Goal: Task Accomplishment & Management: Manage account settings

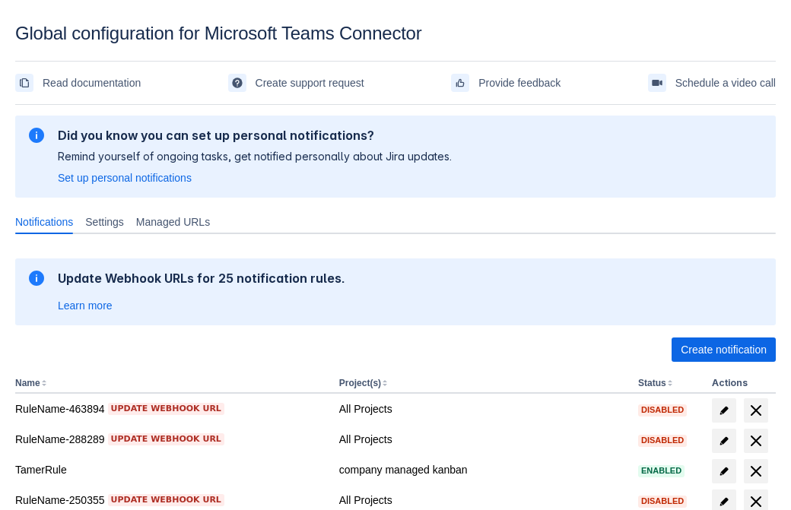
click at [723, 350] on span "Create notification" at bounding box center [723, 349] width 86 height 24
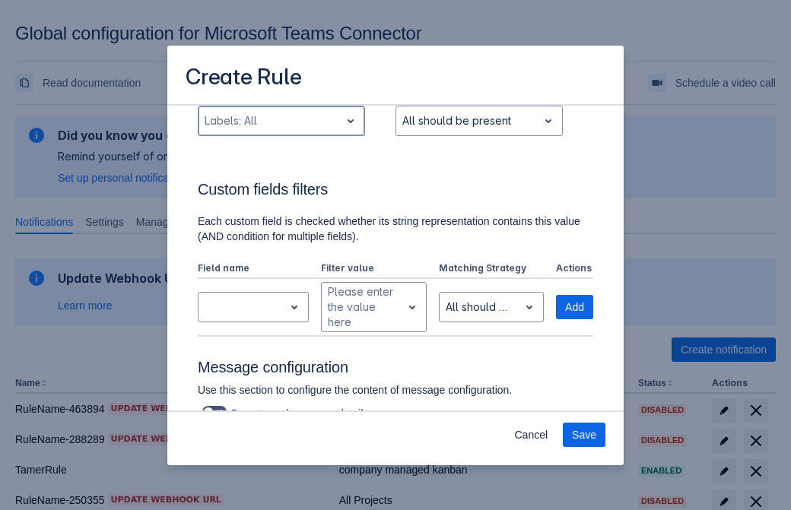
click at [280, 130] on div "Scrollable content" at bounding box center [268, 121] width 129 height 18
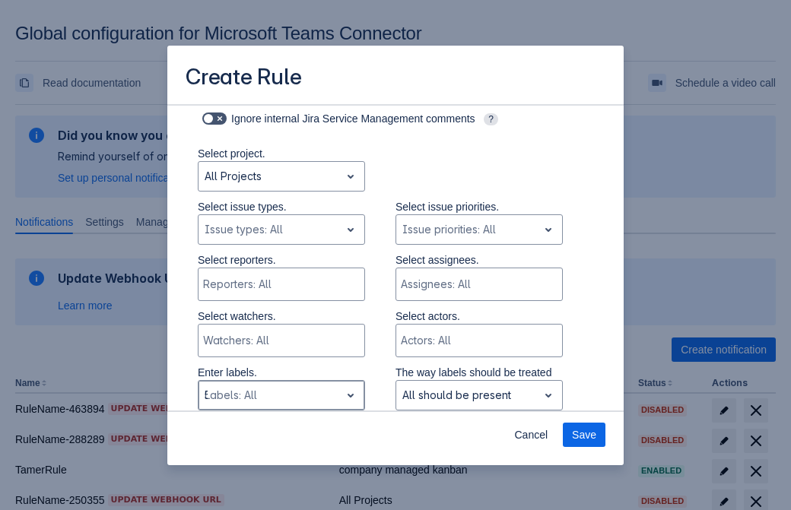
type input "536238_label"
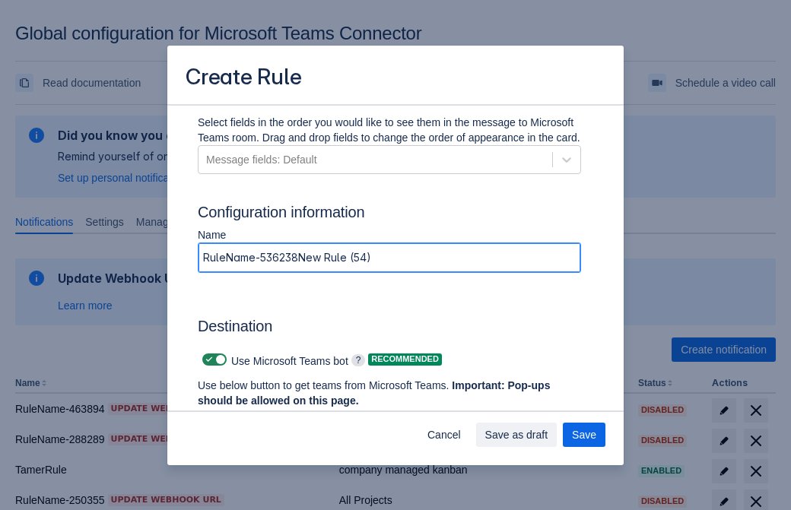
type input "RuleName-536238New Rule (54)"
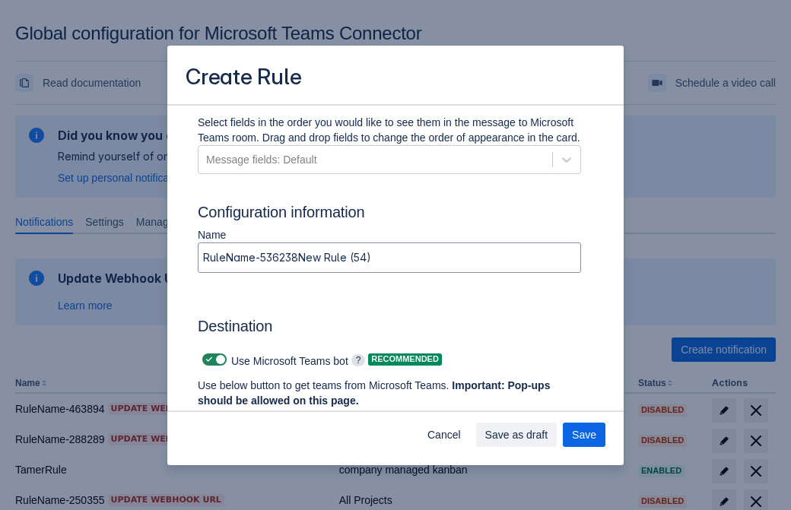
click at [207, 360] on span "Scrollable content" at bounding box center [209, 359] width 12 height 12
click at [207, 360] on input "Scrollable content" at bounding box center [207, 360] width 10 height 10
checkbox input "false"
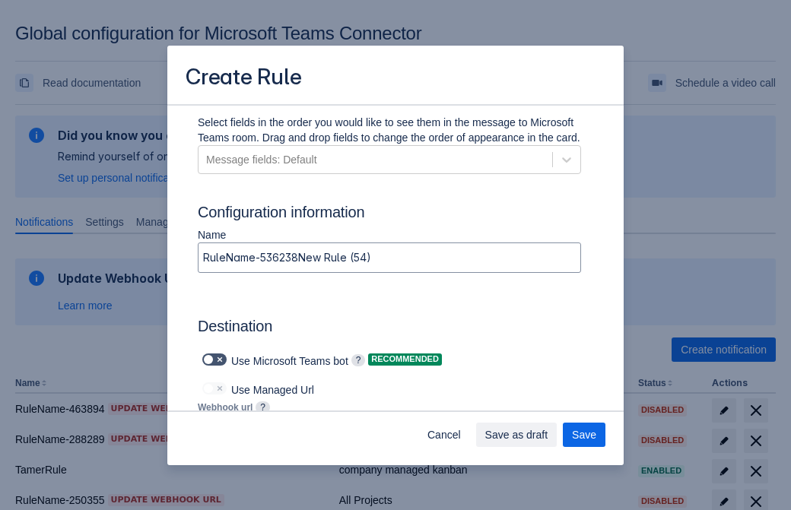
type input "https://prod-172.westeurope.logic.azure.com:443/workflows/ae977bb6ae334c9d95dfe…"
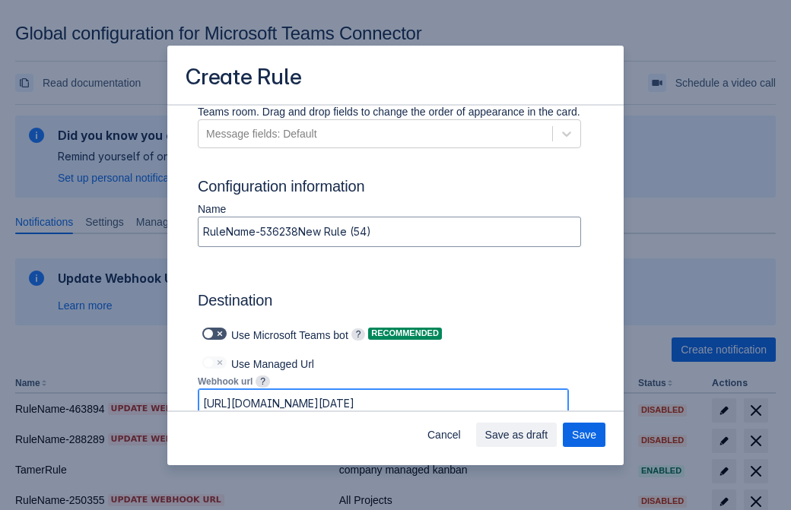
click at [548, 435] on span "Save as draft" at bounding box center [516, 435] width 63 height 24
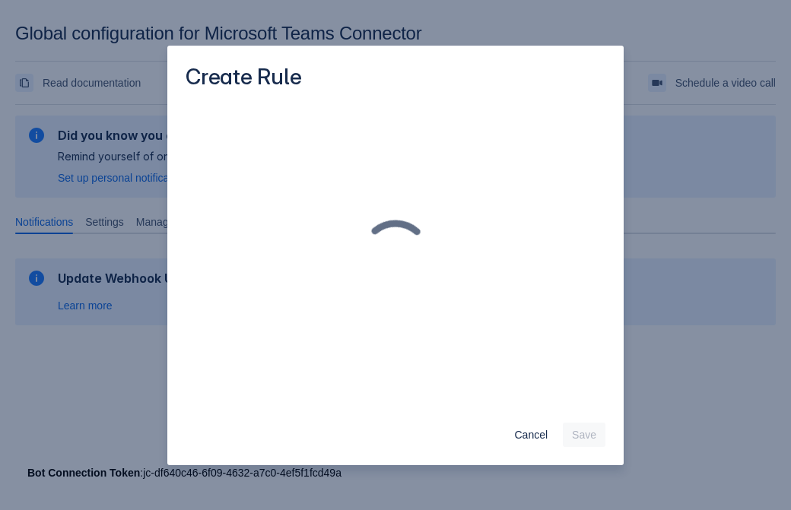
scroll to position [0, 0]
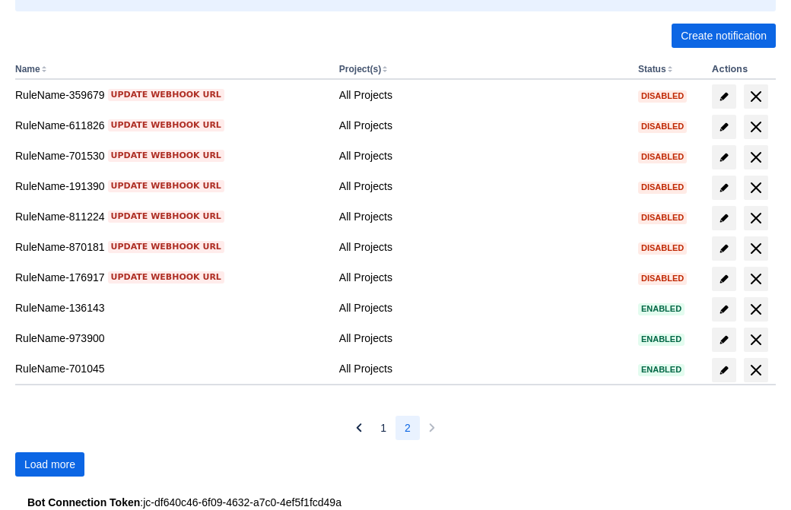
click at [49, 464] on span "Load more" at bounding box center [49, 464] width 51 height 24
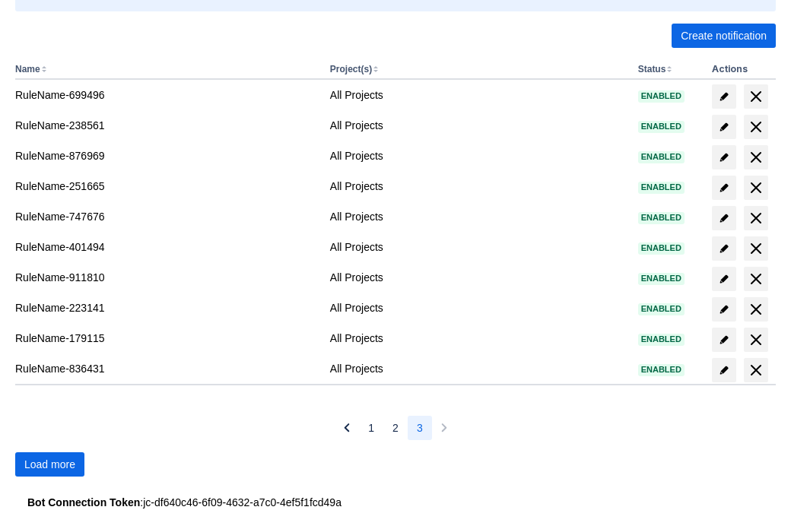
click at [49, 464] on span "Load more" at bounding box center [49, 464] width 51 height 24
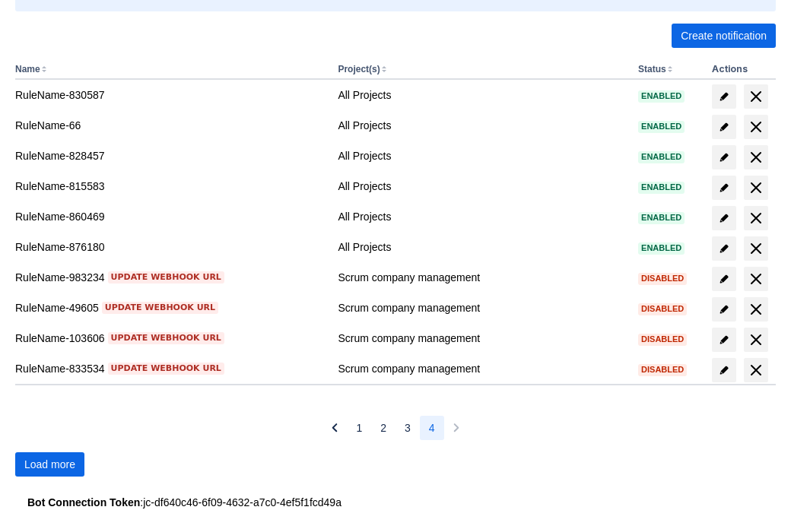
click at [49, 464] on span "Load more" at bounding box center [49, 464] width 51 height 24
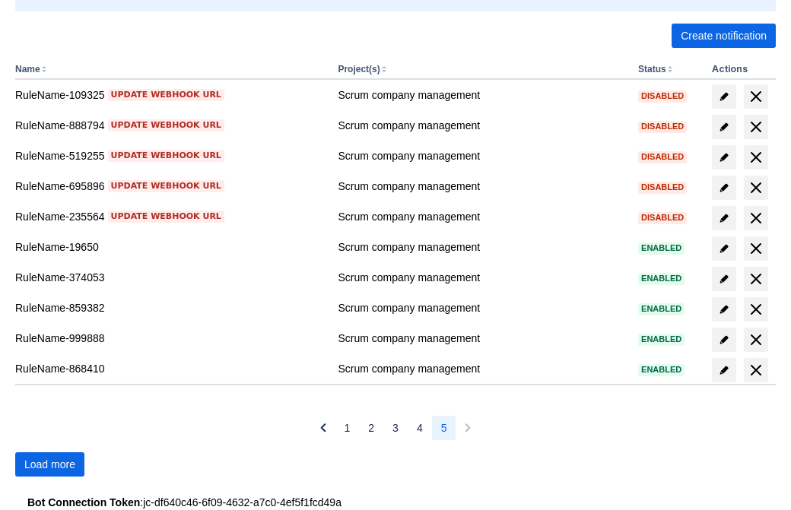
click at [49, 464] on span "Load more" at bounding box center [49, 464] width 51 height 24
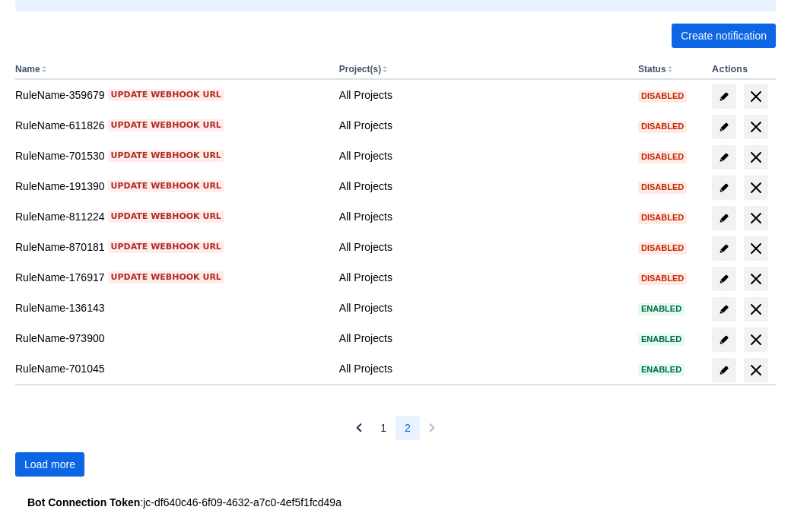
click at [49, 464] on span "Load more" at bounding box center [49, 464] width 51 height 24
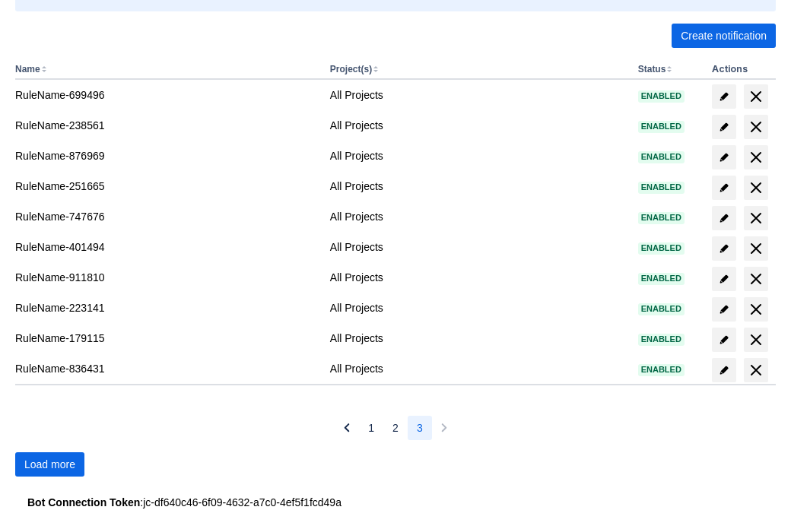
click at [49, 464] on span "Load more" at bounding box center [49, 464] width 51 height 24
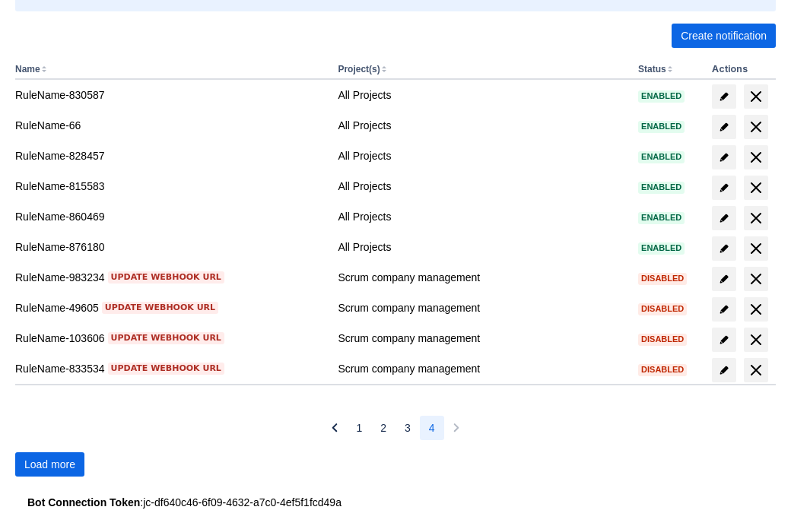
click at [49, 464] on span "Load more" at bounding box center [49, 464] width 51 height 24
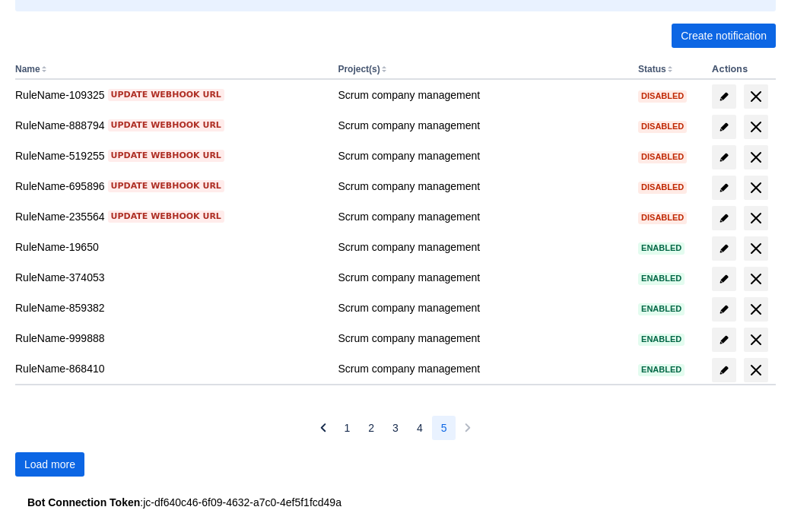
click at [49, 464] on span "Load more" at bounding box center [49, 464] width 51 height 24
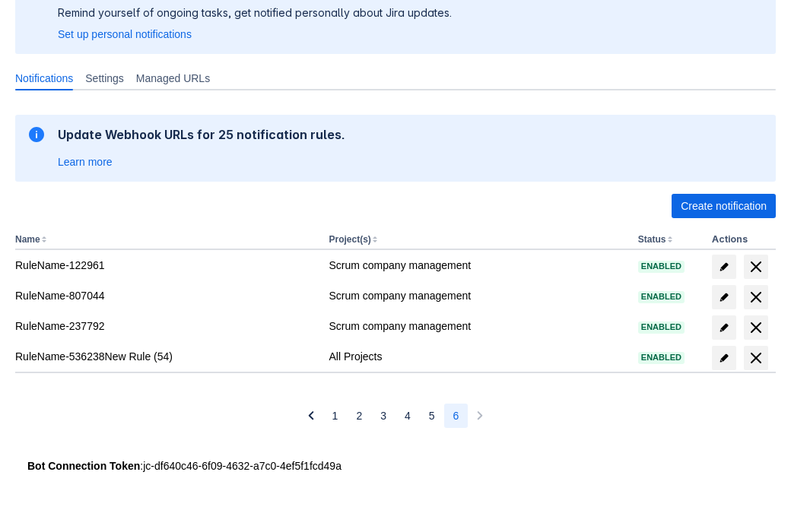
click at [755, 358] on span "delete" at bounding box center [755, 358] width 18 height 18
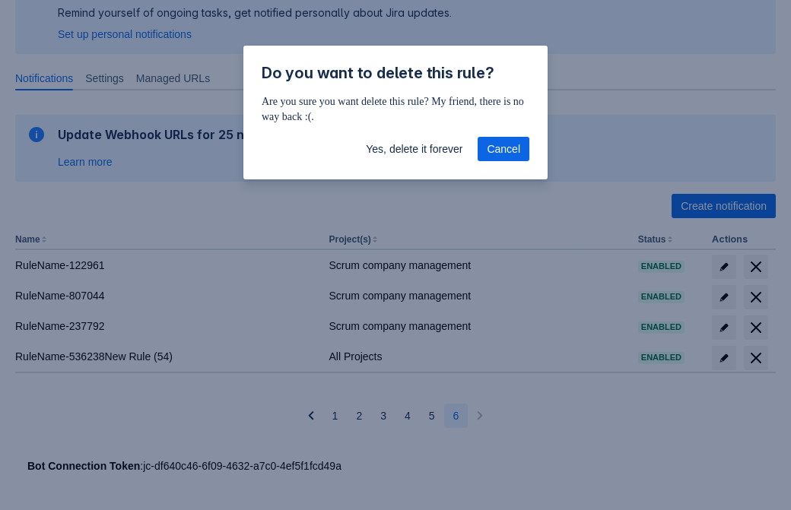
click at [414, 149] on span "Yes, delete it forever" at bounding box center [414, 149] width 97 height 24
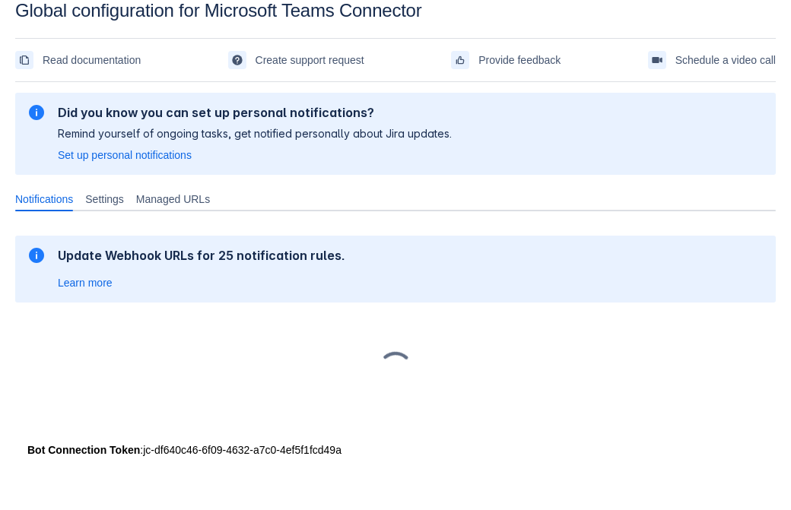
scroll to position [23, 0]
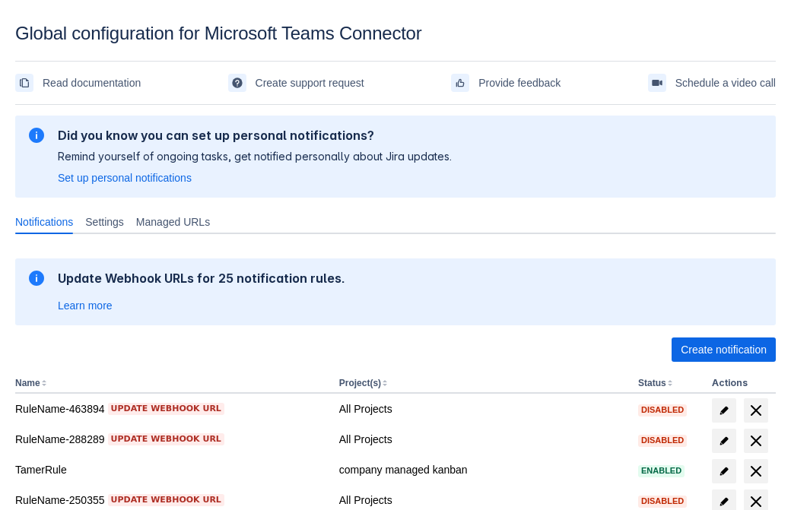
click at [723, 350] on span "Create notification" at bounding box center [723, 349] width 86 height 24
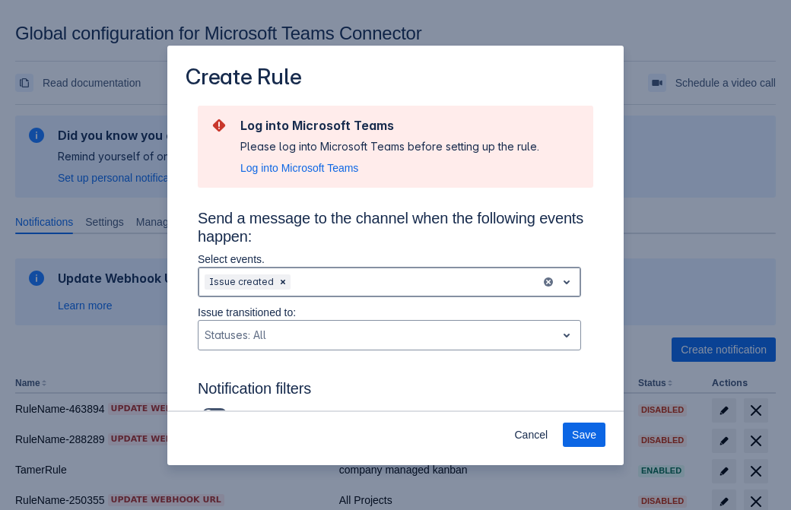
click at [389, 282] on div "Scrollable content" at bounding box center [413, 282] width 241 height 18
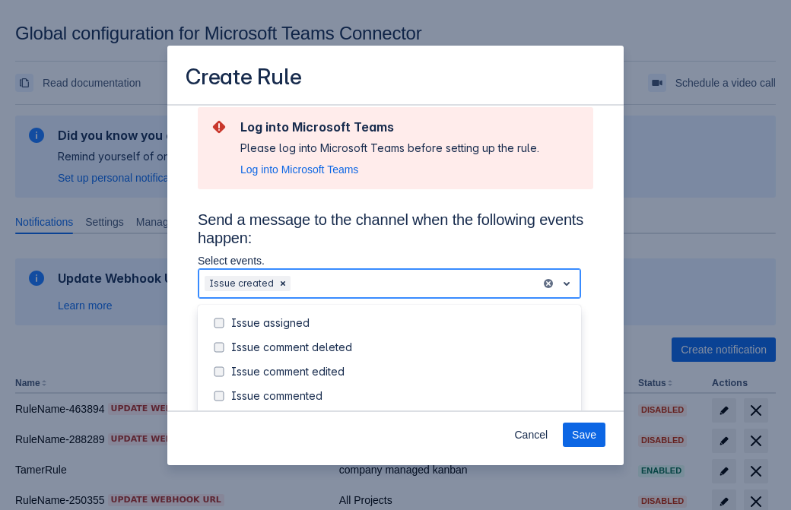
scroll to position [163, 0]
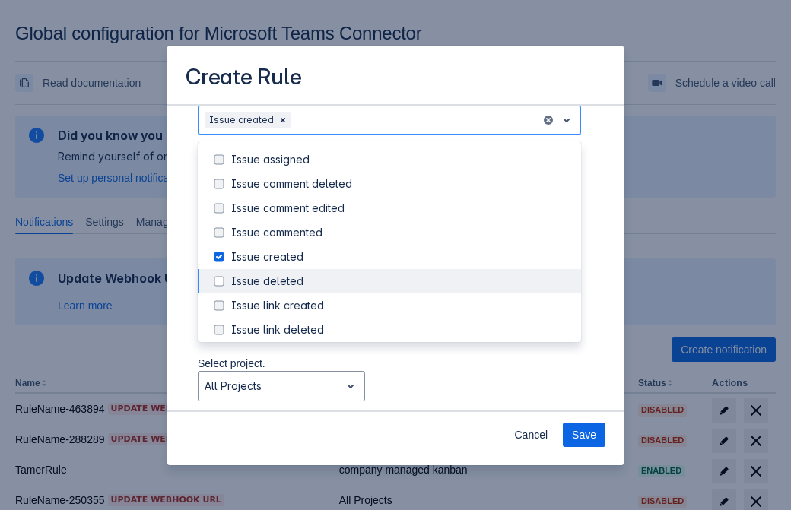
click at [401, 257] on div "Issue created" at bounding box center [401, 256] width 341 height 15
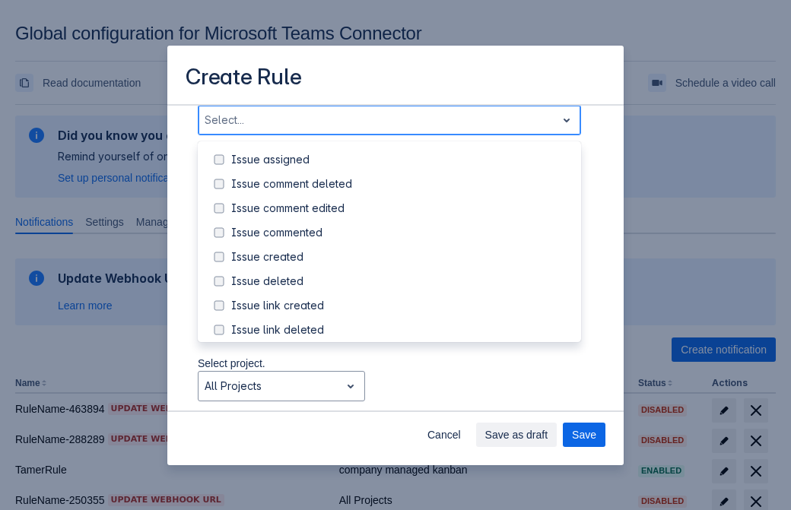
scroll to position [161, 0]
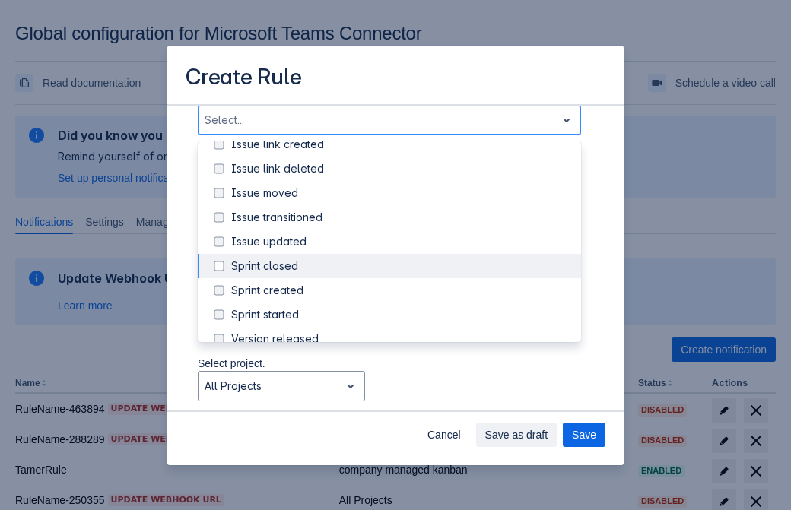
click at [401, 242] on div "Issue updated" at bounding box center [401, 241] width 341 height 15
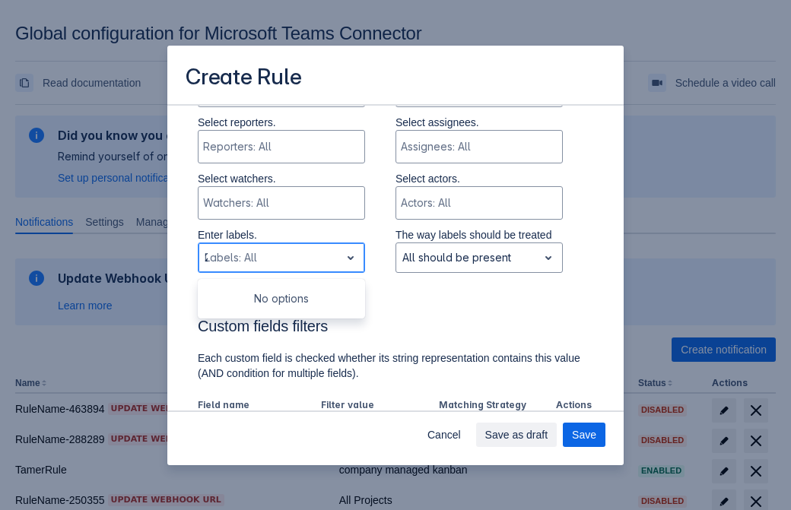
type input "281584_label"
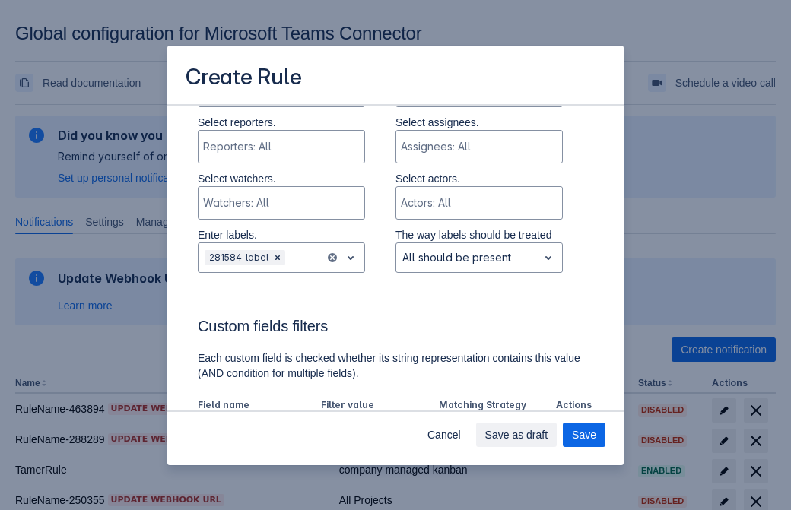
scroll to position [996, 0]
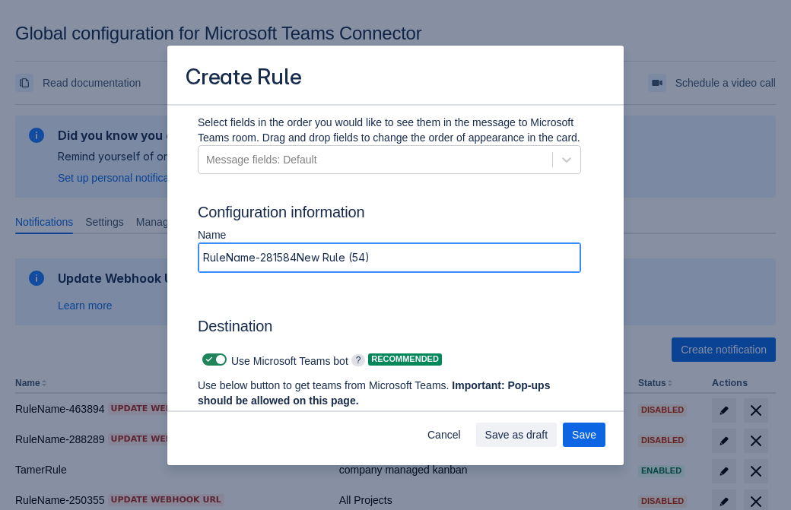
type input "RuleName-281584New Rule (54)"
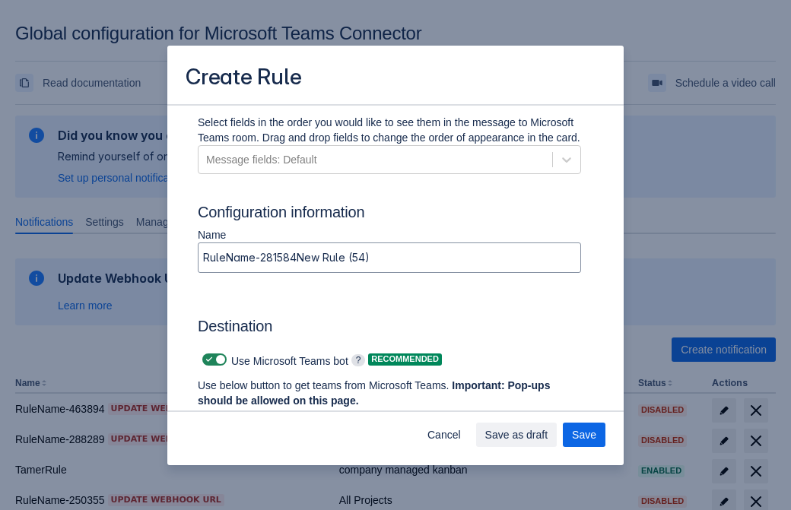
click at [207, 360] on span "Scrollable content" at bounding box center [209, 359] width 12 height 12
click at [207, 360] on input "Scrollable content" at bounding box center [207, 360] width 10 height 10
checkbox input "false"
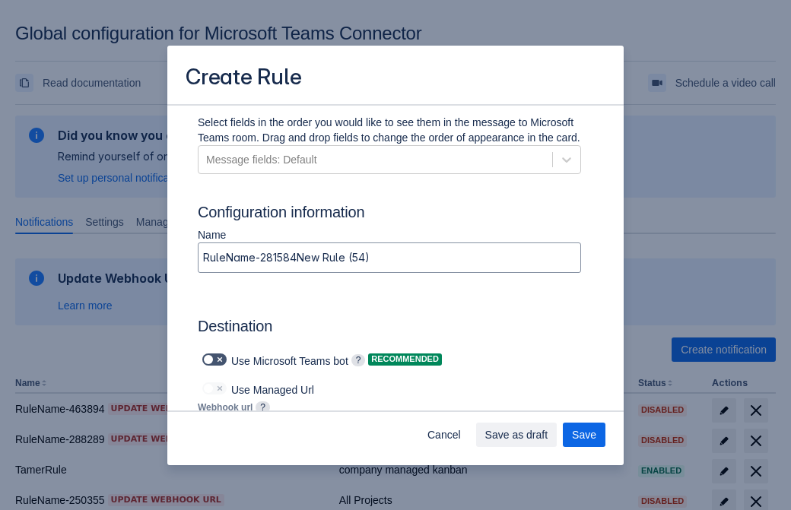
type input "https://prod-112.westeurope.logic.azure.com:443/workflows/bae959254738451b85002…"
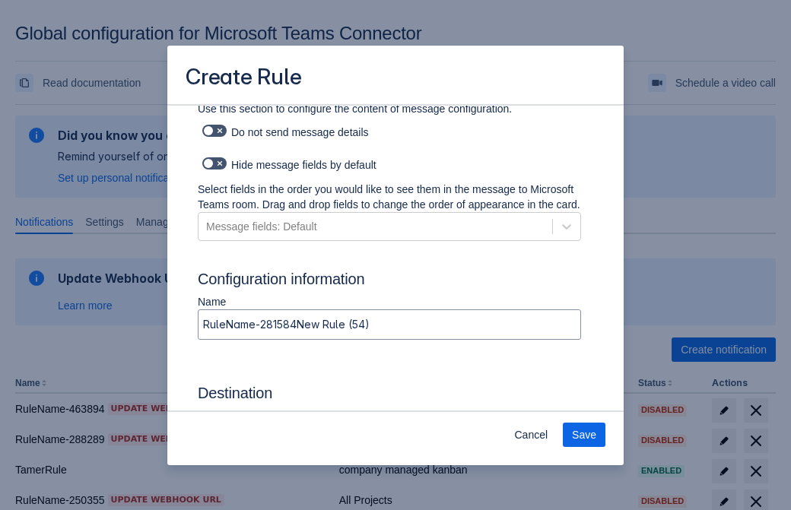
click at [584, 435] on span "Save" at bounding box center [584, 435] width 24 height 24
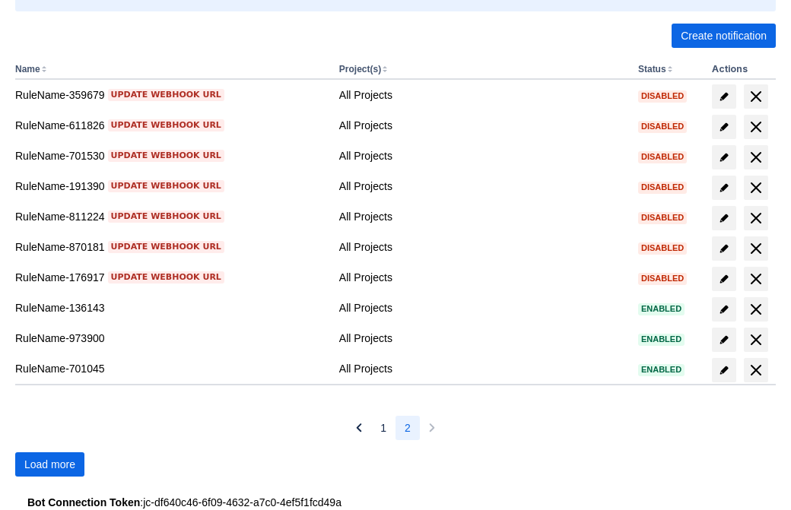
click at [49, 464] on span "Load more" at bounding box center [49, 464] width 51 height 24
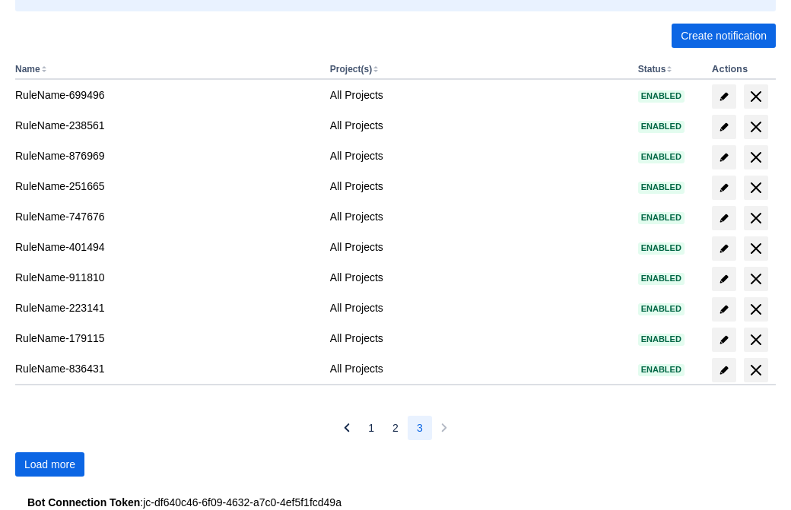
click at [49, 464] on span "Load more" at bounding box center [49, 464] width 51 height 24
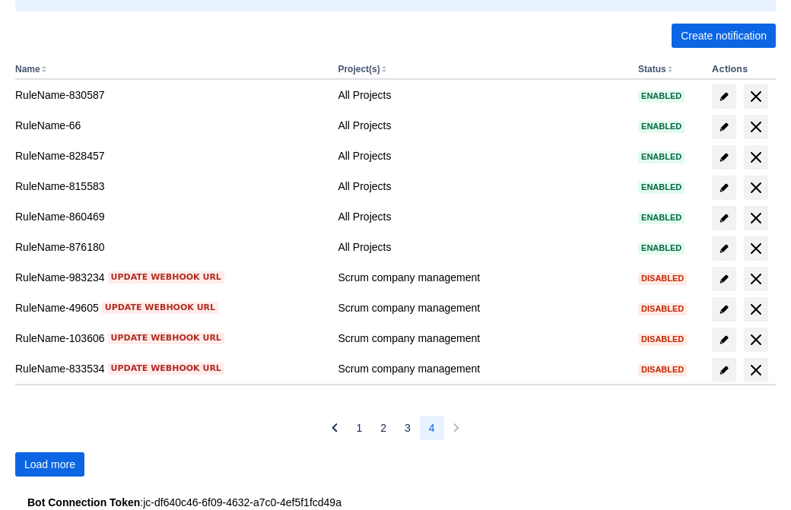
click at [49, 464] on span "Load more" at bounding box center [49, 464] width 51 height 24
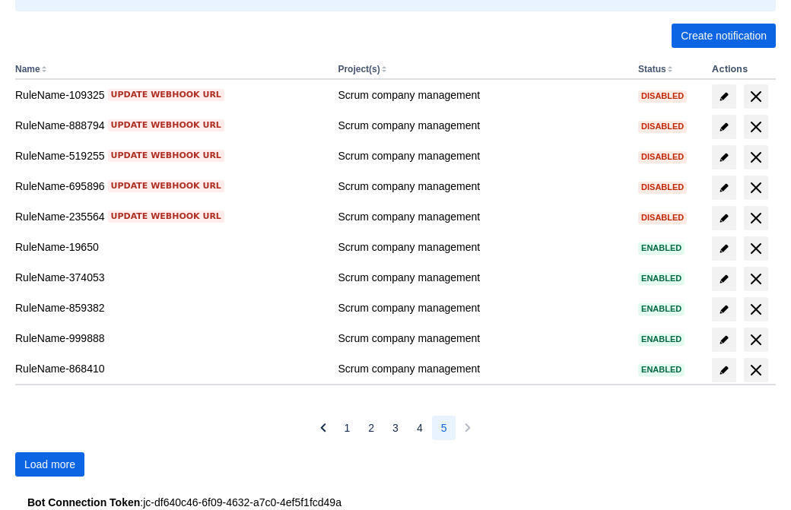
click at [49, 464] on span "Load more" at bounding box center [49, 464] width 51 height 24
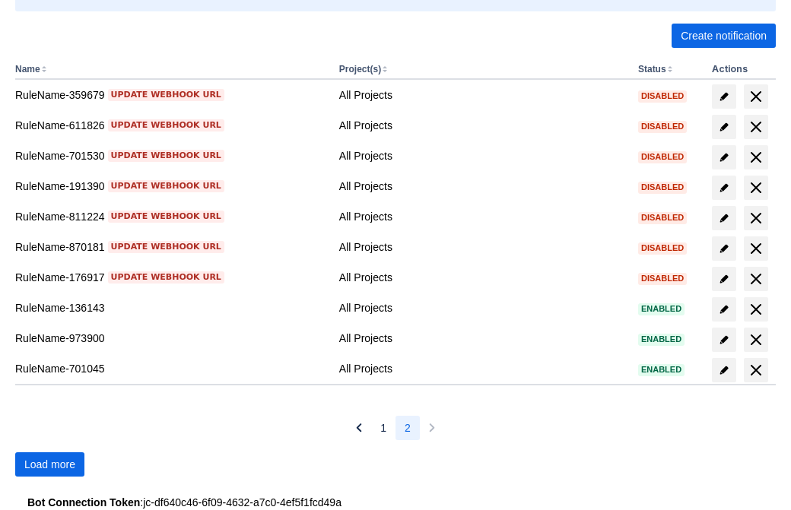
click at [49, 464] on span "Load more" at bounding box center [49, 464] width 51 height 24
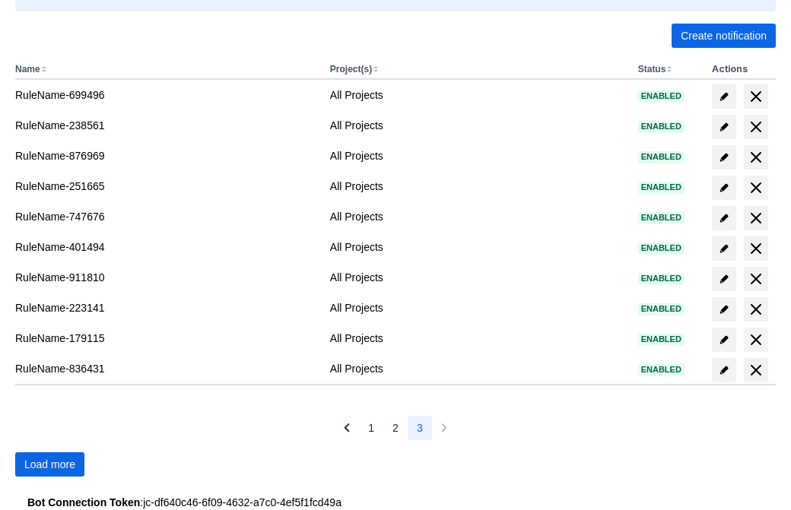
click at [49, 464] on span "Load more" at bounding box center [49, 464] width 51 height 24
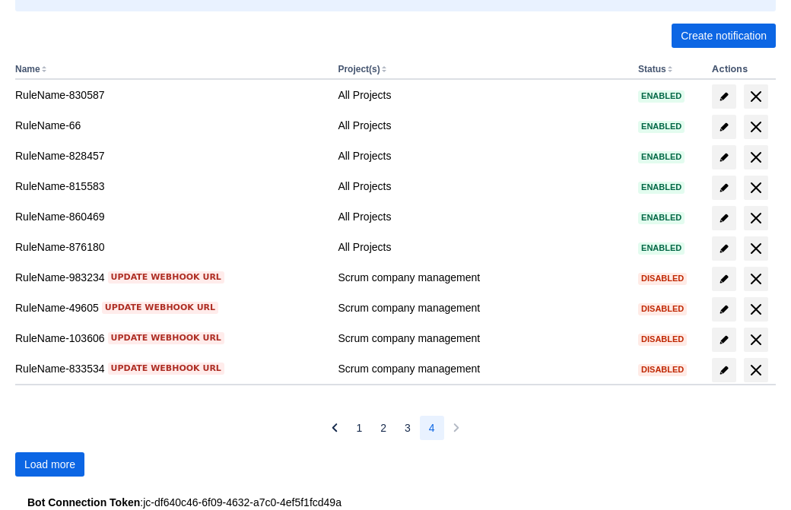
click at [49, 464] on span "Load more" at bounding box center [49, 464] width 51 height 24
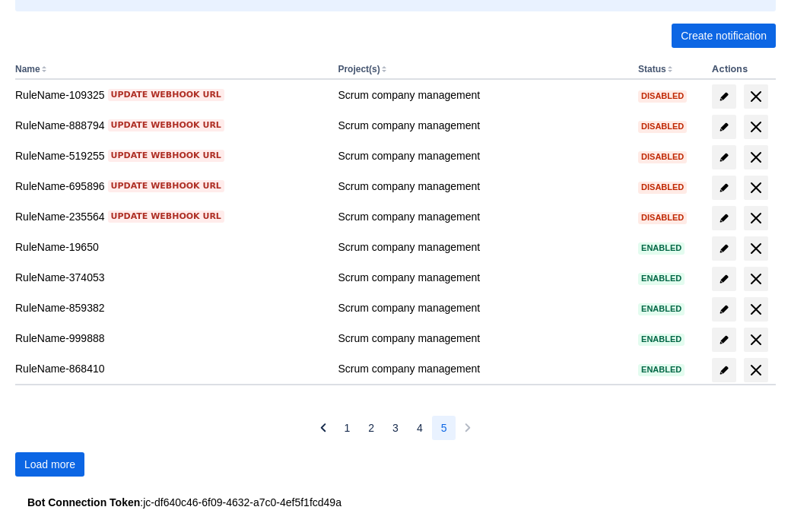
click at [49, 464] on span "Load more" at bounding box center [49, 464] width 51 height 24
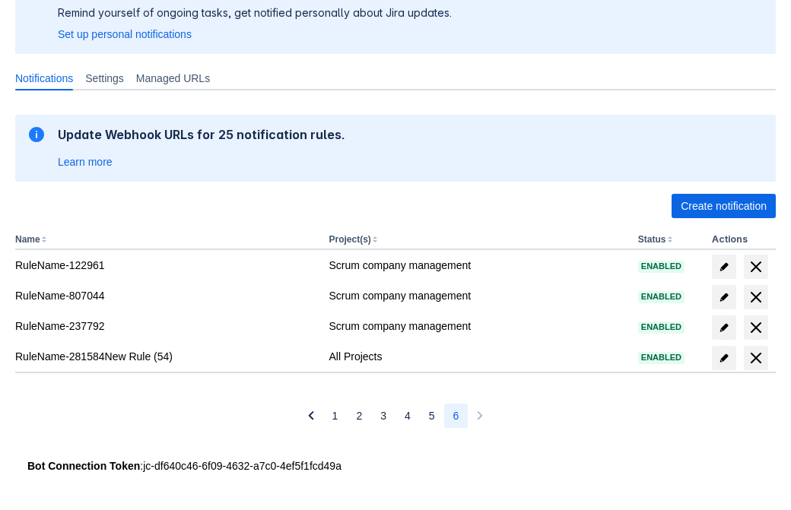
scroll to position [144, 0]
click at [755, 358] on span "delete" at bounding box center [755, 358] width 18 height 18
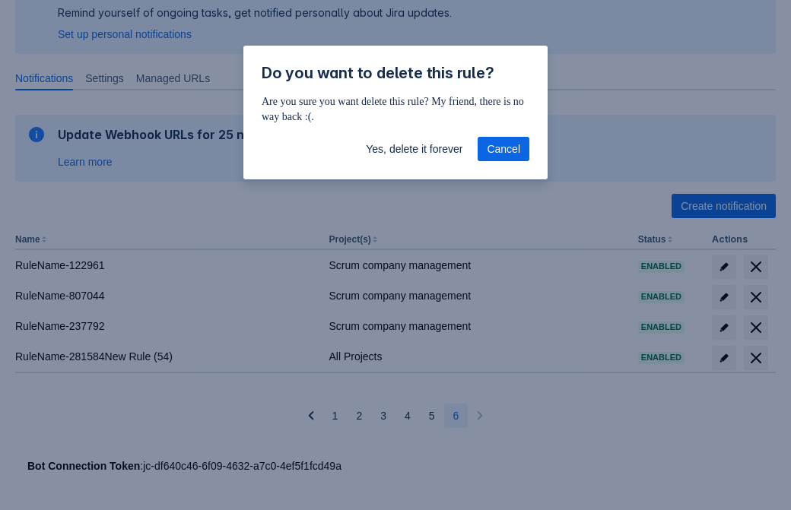
click at [414, 149] on span "Yes, delete it forever" at bounding box center [414, 149] width 97 height 24
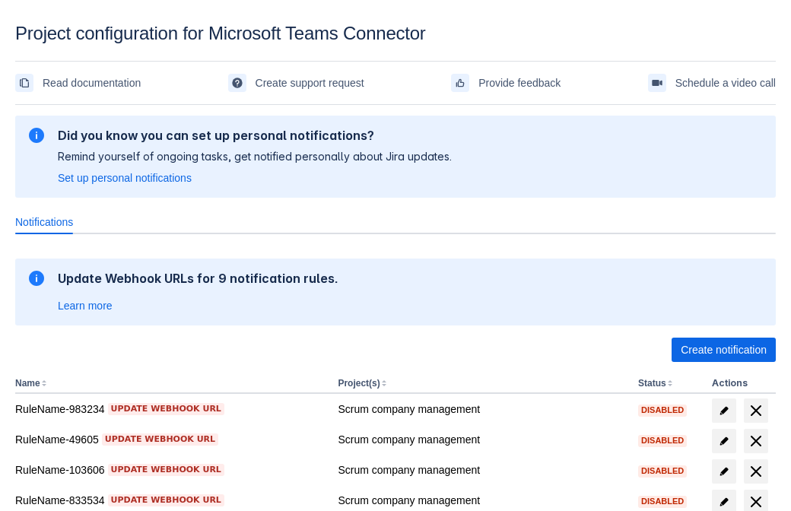
click at [723, 350] on span "Create notification" at bounding box center [723, 349] width 86 height 24
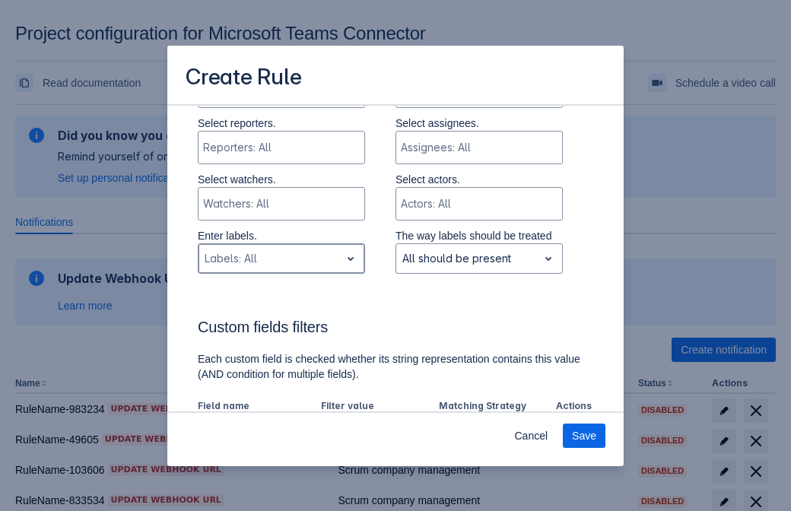
click at [280, 258] on div at bounding box center [268, 258] width 129 height 18
type input "345957_label"
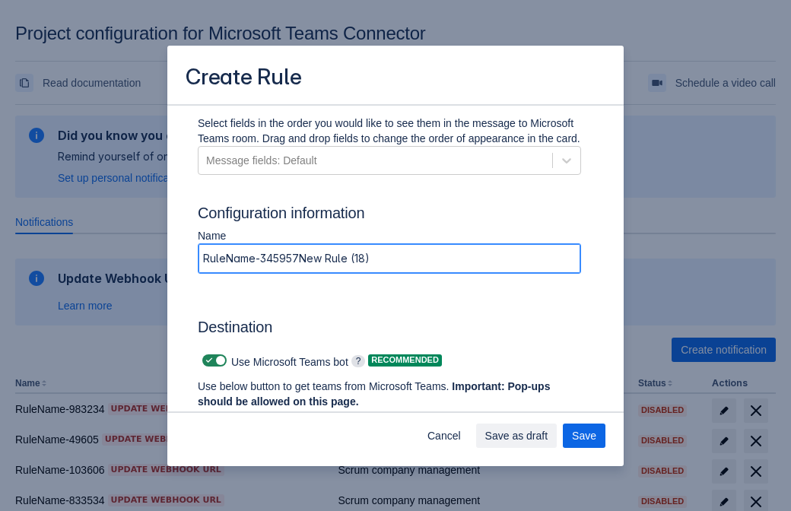
type input "RuleName-345957New Rule (18)"
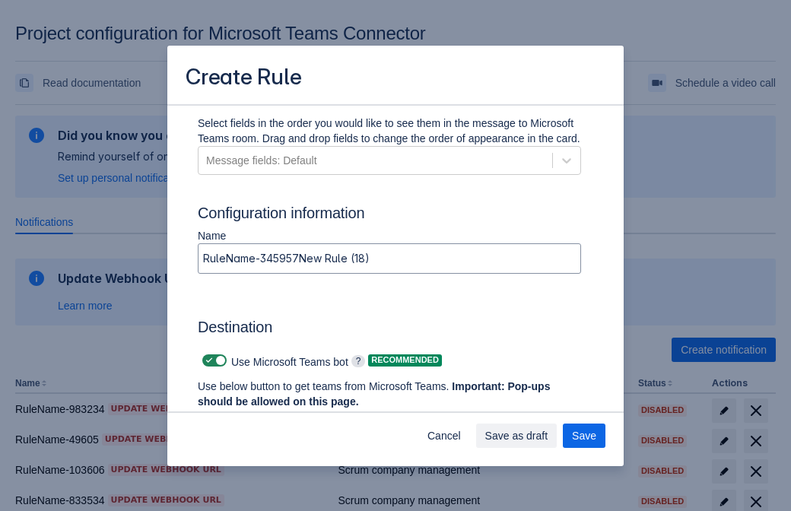
click at [207, 360] on span at bounding box center [209, 360] width 12 height 12
click at [207, 360] on input "checkbox" at bounding box center [207, 361] width 10 height 10
checkbox input "false"
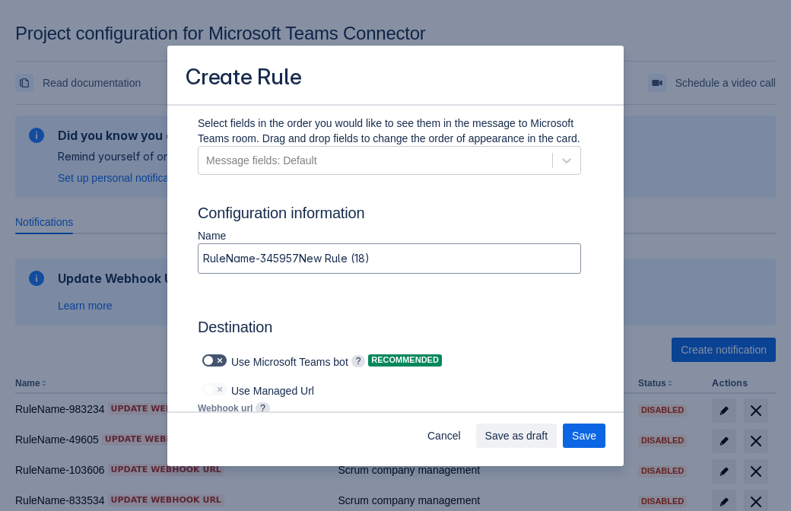
type input "https://prod-103.westeurope.logic.azure.com:443/workflows/562279af401f414e8dae6…"
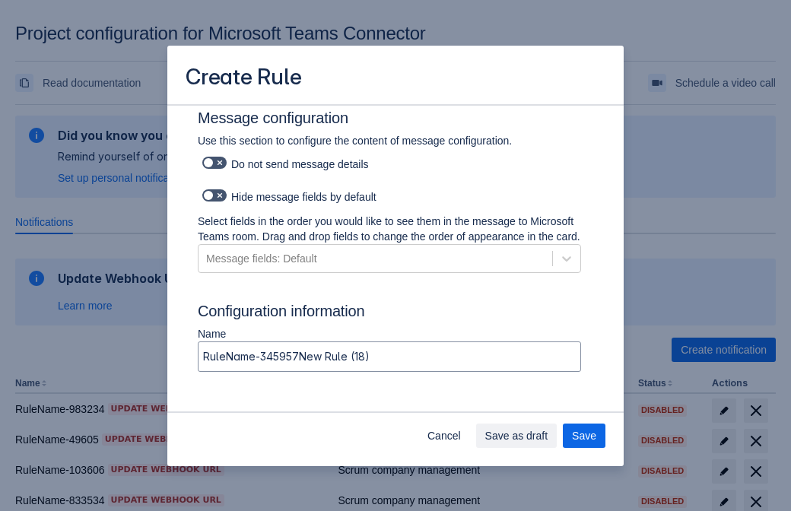
click at [548, 436] on span "Save as draft" at bounding box center [516, 435] width 63 height 24
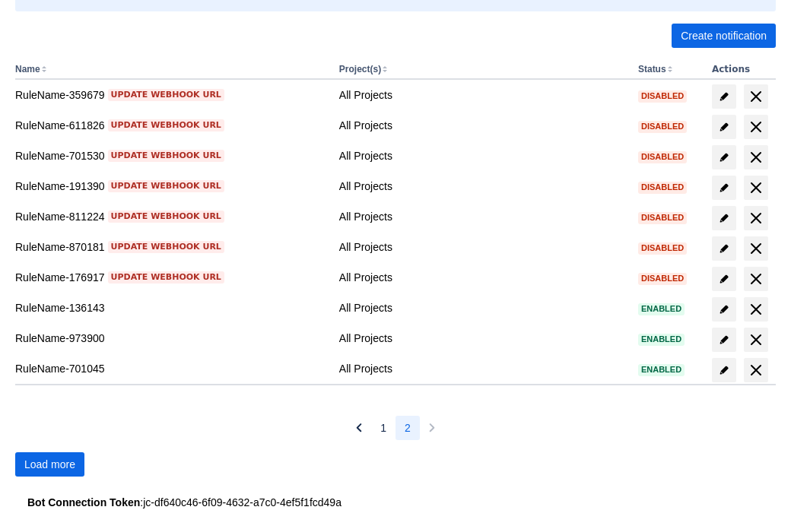
click at [49, 464] on span "Load more" at bounding box center [49, 464] width 51 height 24
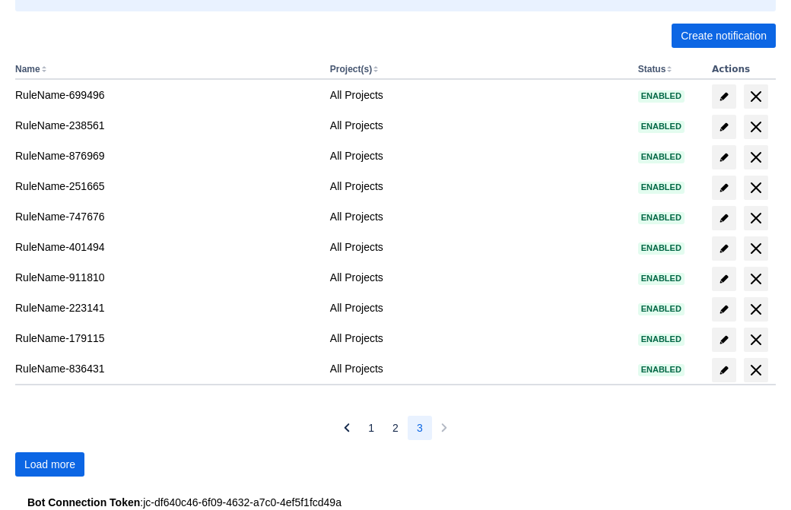
click at [49, 464] on span "Load more" at bounding box center [49, 464] width 51 height 24
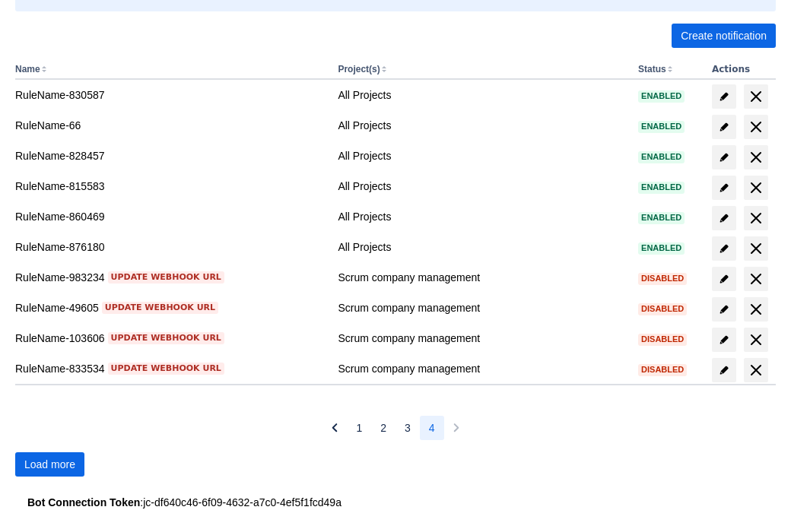
click at [49, 464] on span "Load more" at bounding box center [49, 464] width 51 height 24
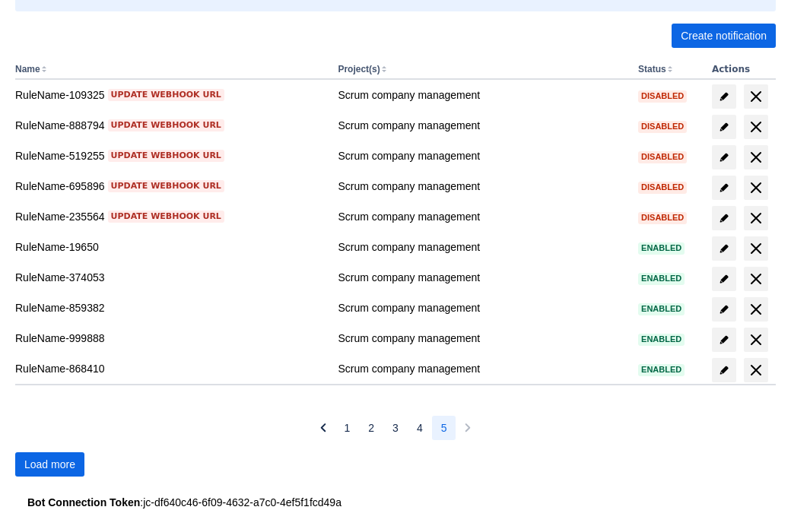
click at [49, 464] on span "Load more" at bounding box center [49, 464] width 51 height 24
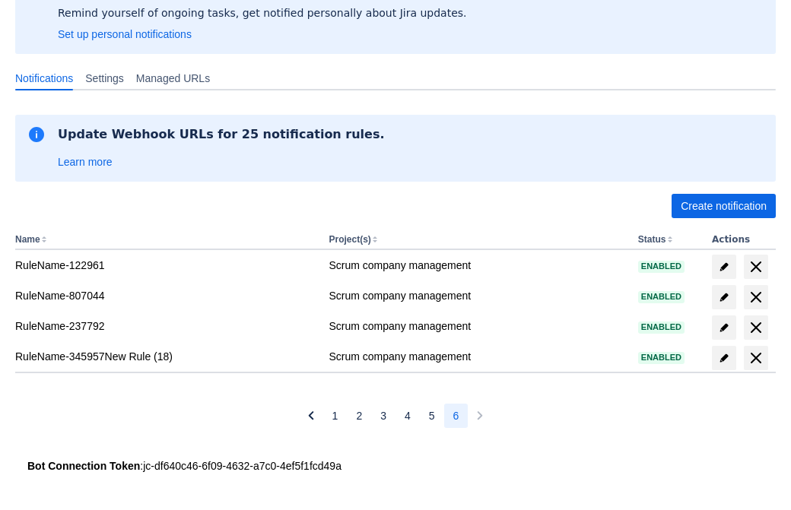
scroll to position [144, 0]
click at [755, 358] on span "delete" at bounding box center [755, 358] width 18 height 18
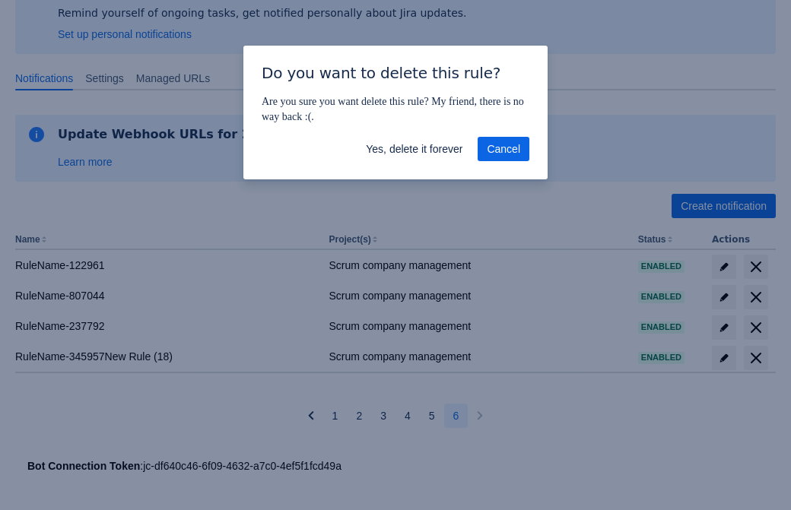
click at [414, 149] on span "Yes, delete it forever" at bounding box center [414, 149] width 97 height 24
